Goal: Communication & Community: Participate in discussion

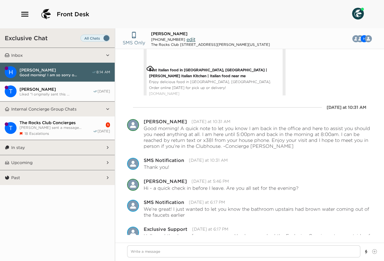
scroll to position [708, 0]
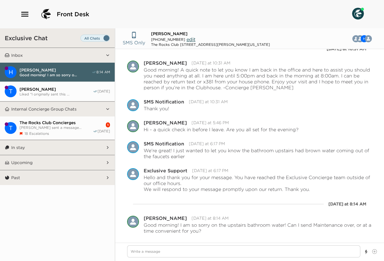
click at [74, 129] on div "The Rocks Club Concierges [PERSON_NAME] sent a message... 18 Escalations" at bounding box center [56, 128] width 73 height 16
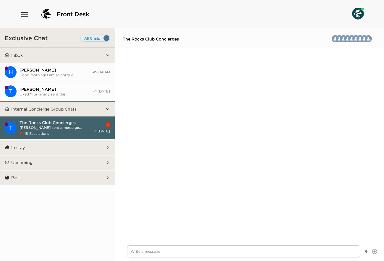
scroll to position [2312, 0]
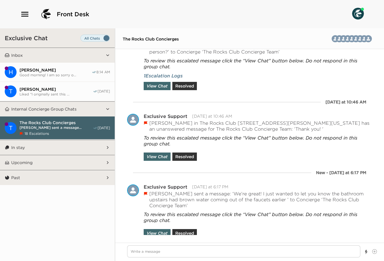
click at [86, 39] on span "Set all destinations" at bounding box center [95, 39] width 30 height 7
click at [82, 39] on input "Set all destinations" at bounding box center [82, 39] width 0 height 0
click at [40, 56] on button "Inbox" at bounding box center [57, 55] width 96 height 15
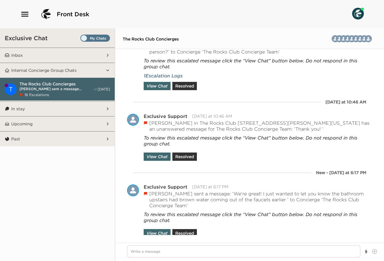
click at [37, 82] on span "The Rocks Club Concierges" at bounding box center [56, 83] width 73 height 5
click at [43, 54] on button "Inbox" at bounding box center [57, 55] width 96 height 15
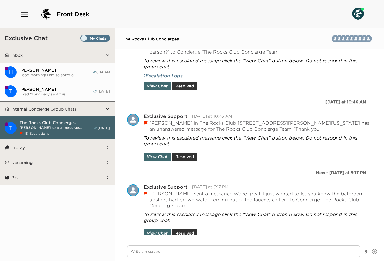
click at [38, 143] on button "In stay" at bounding box center [57, 147] width 96 height 15
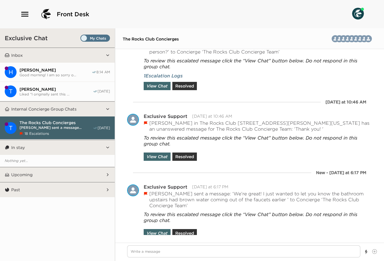
click at [84, 40] on span "Set all destinations" at bounding box center [95, 39] width 30 height 7
click at [82, 39] on input "Set all destinations" at bounding box center [82, 39] width 0 height 0
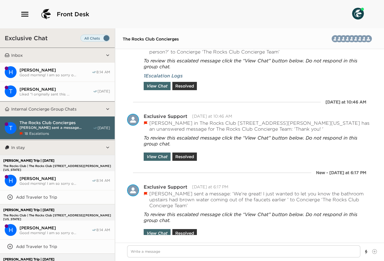
click at [57, 70] on span "[PERSON_NAME]" at bounding box center [56, 69] width 72 height 5
type textarea "x"
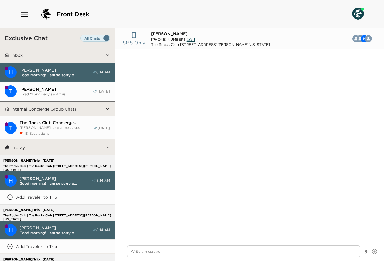
scroll to position [441, 0]
